Goal: Task Accomplishment & Management: Use online tool/utility

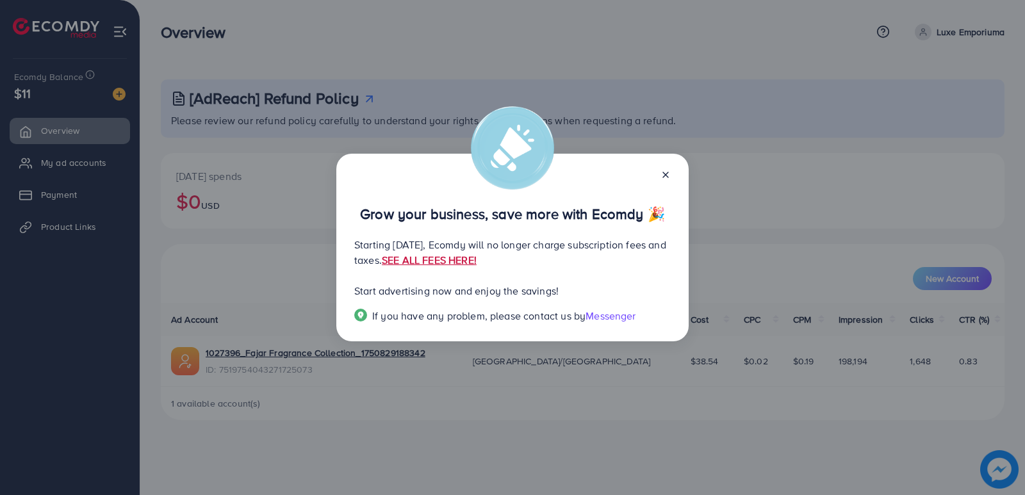
click at [477, 256] on link "SEE ALL FEES HERE!" at bounding box center [429, 260] width 95 height 14
click at [664, 172] on icon at bounding box center [666, 175] width 10 height 10
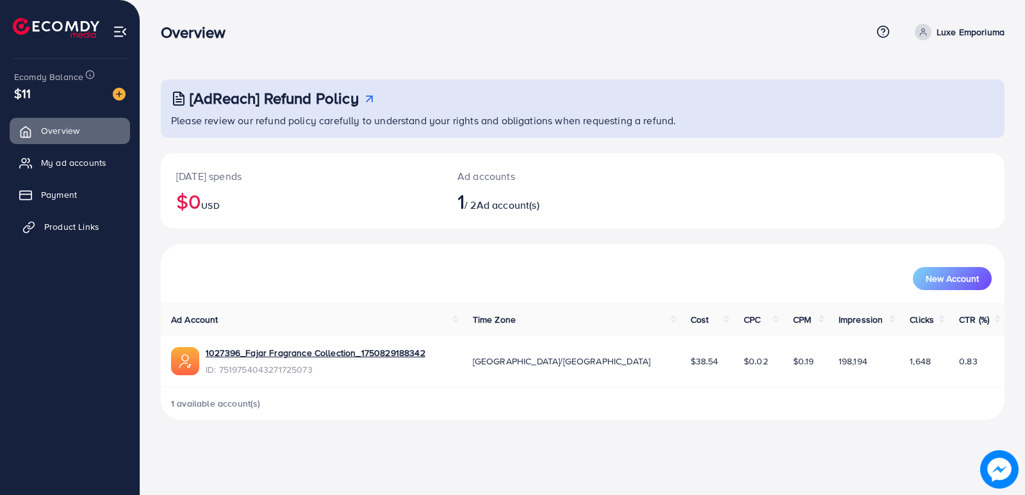
click at [70, 224] on span "Product Links" at bounding box center [71, 226] width 55 height 13
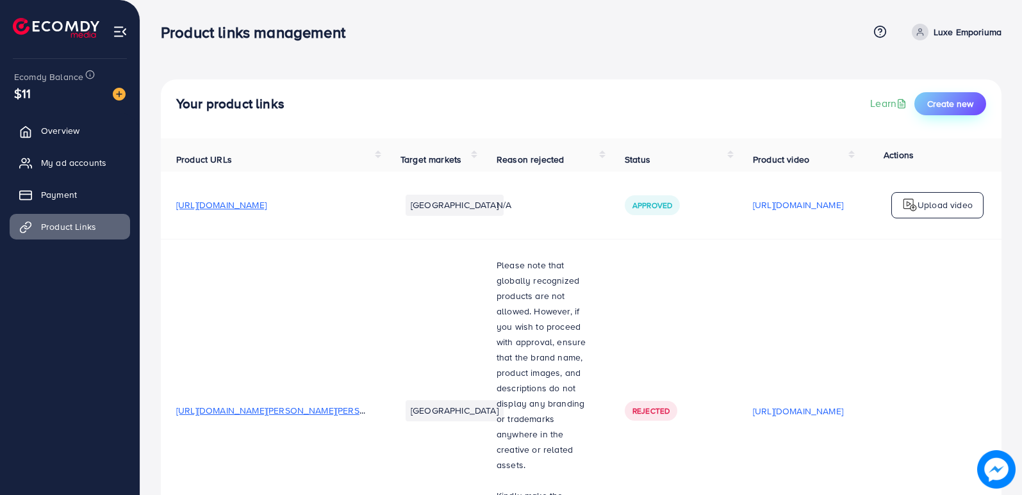
click at [949, 96] on button "Create new" at bounding box center [950, 103] width 72 height 23
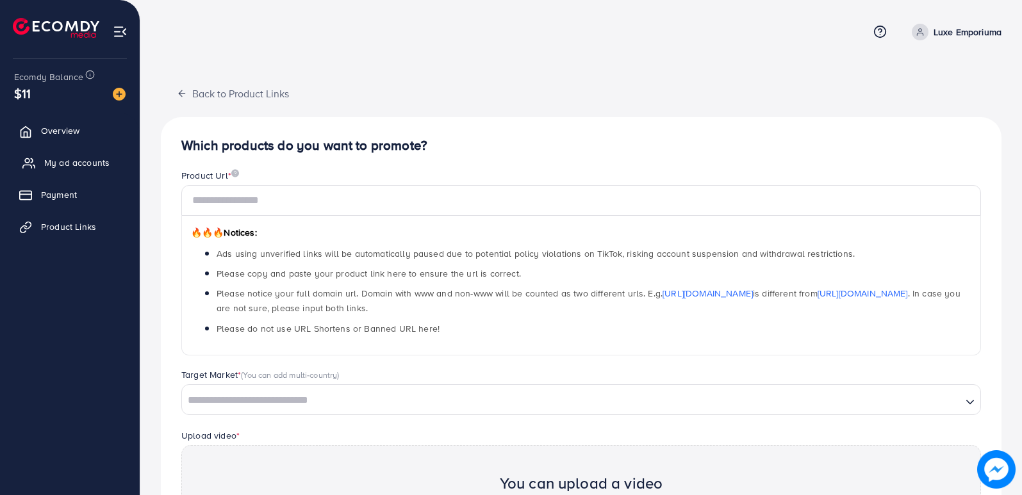
click at [88, 160] on span "My ad accounts" at bounding box center [76, 162] width 65 height 13
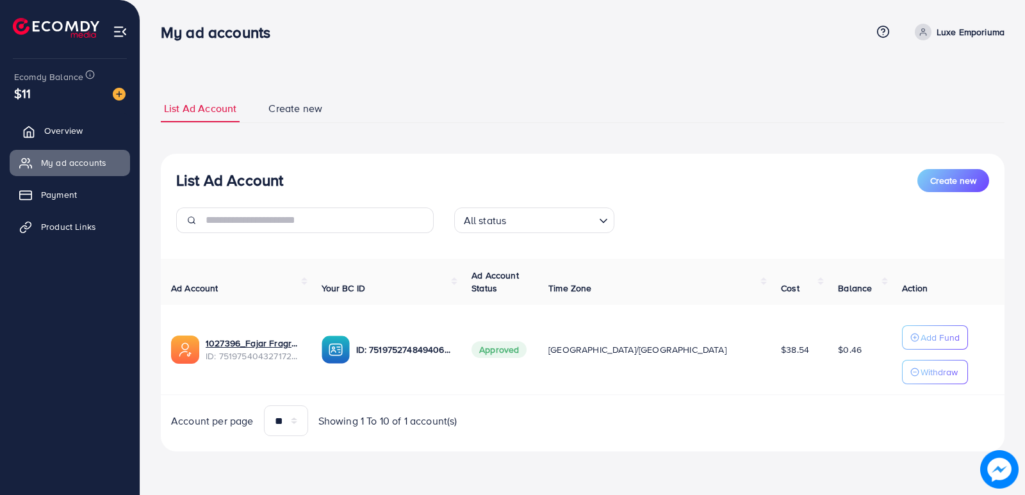
click at [77, 126] on span "Overview" at bounding box center [63, 130] width 38 height 13
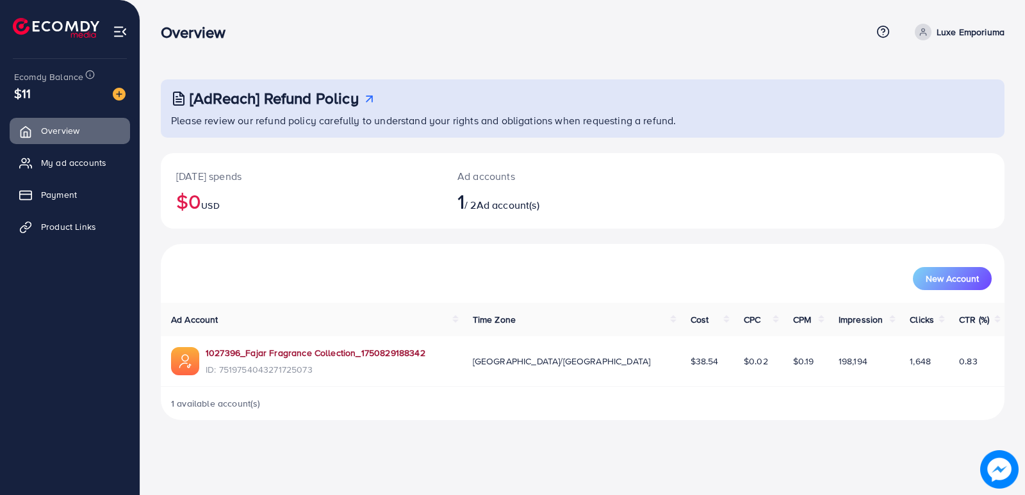
click at [281, 353] on link "1027396_Fajar Fragrance Collection_1750829188342" at bounding box center [316, 353] width 220 height 13
click at [201, 406] on span "1 available account(s)" at bounding box center [216, 403] width 90 height 13
click at [81, 162] on span "My ad accounts" at bounding box center [76, 162] width 65 height 13
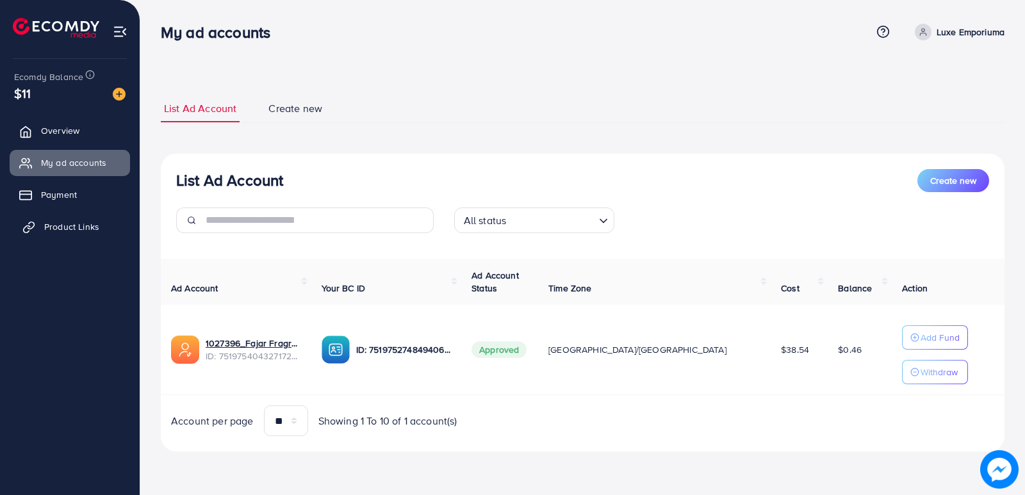
click at [62, 225] on span "Product Links" at bounding box center [71, 226] width 55 height 13
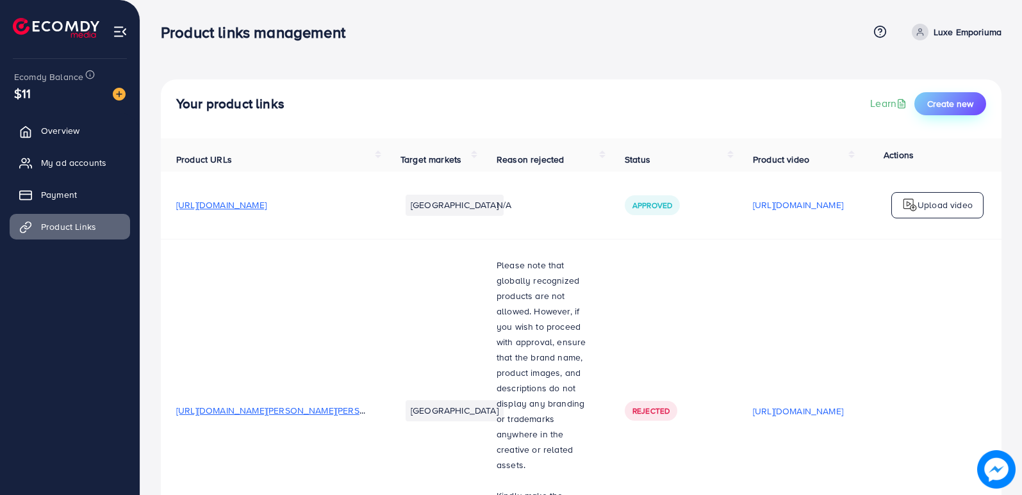
click at [951, 100] on span "Create new" at bounding box center [950, 103] width 46 height 13
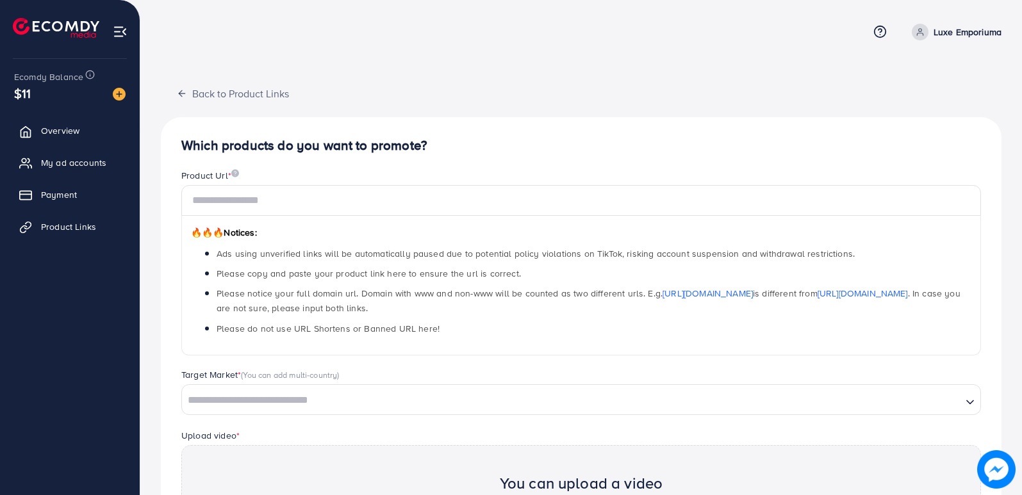
scroll to position [211, 0]
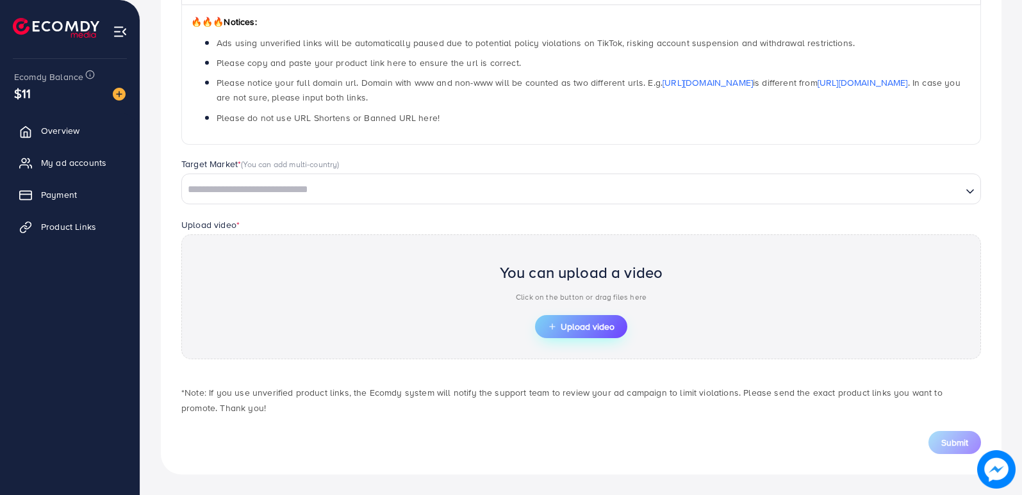
click at [605, 327] on span "Upload video" at bounding box center [581, 326] width 67 height 9
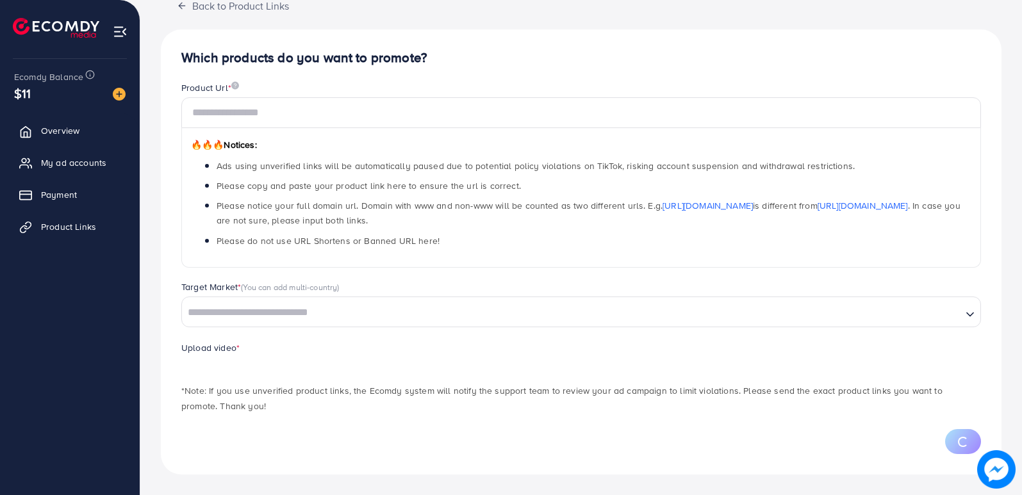
scroll to position [149, 0]
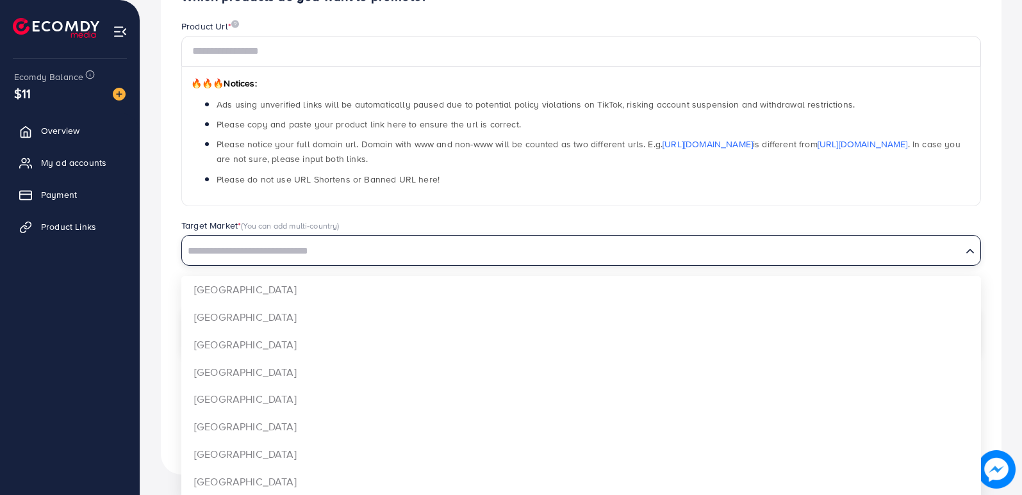
click at [973, 252] on polyline "Search for option" at bounding box center [970, 250] width 6 height 3
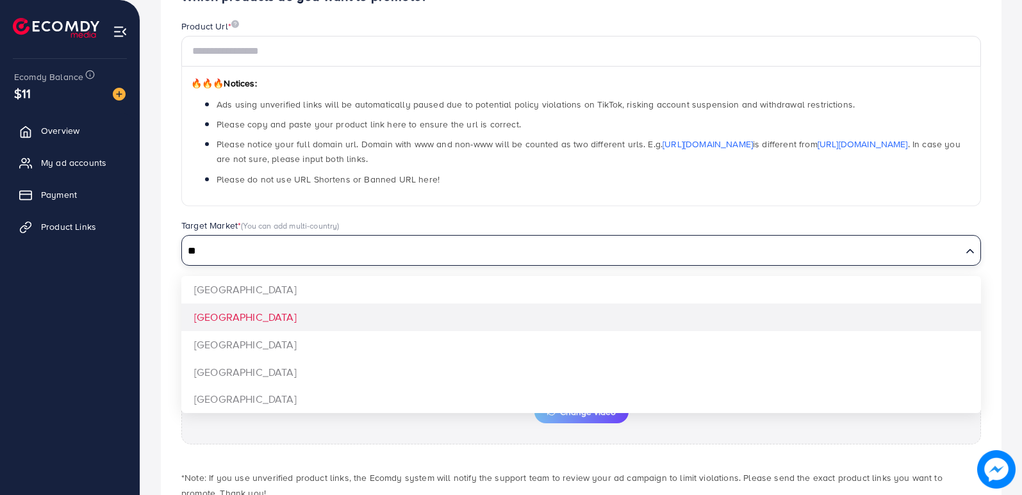
type input "**"
click at [256, 324] on div "Which products do you want to promote? Product Url * 🔥🔥🔥 Notices: Ads using unv…" at bounding box center [581, 264] width 841 height 592
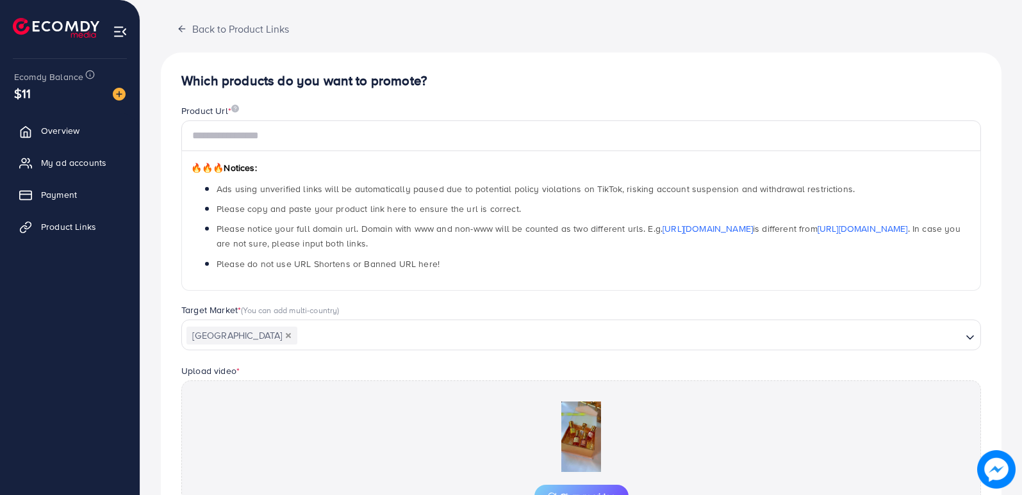
scroll to position [69, 0]
